Goal: Task Accomplishment & Management: Use online tool/utility

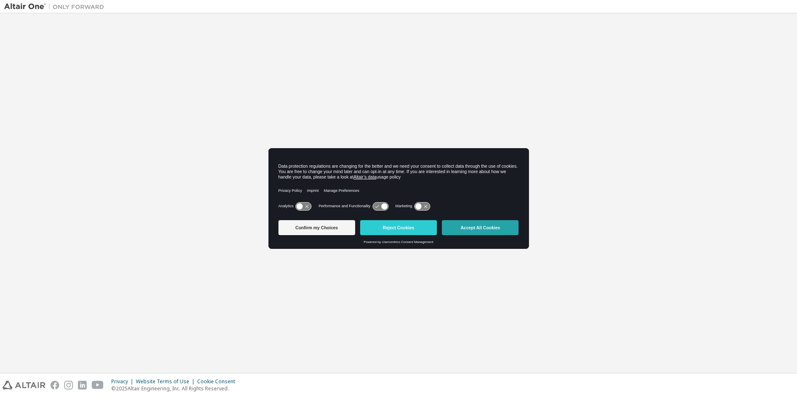
click at [461, 222] on button "Accept All Cookies" at bounding box center [480, 227] width 77 height 15
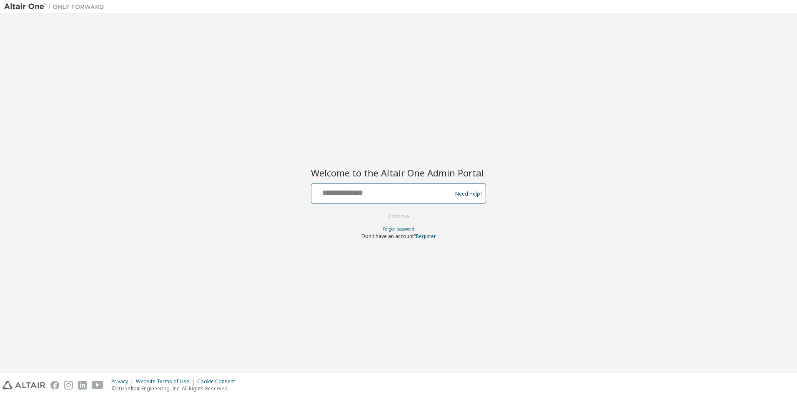
click at [360, 195] on input "text" at bounding box center [383, 192] width 136 height 12
type input "**********"
click at [379, 210] on button "Continue" at bounding box center [398, 216] width 39 height 12
